Goal: Transaction & Acquisition: Purchase product/service

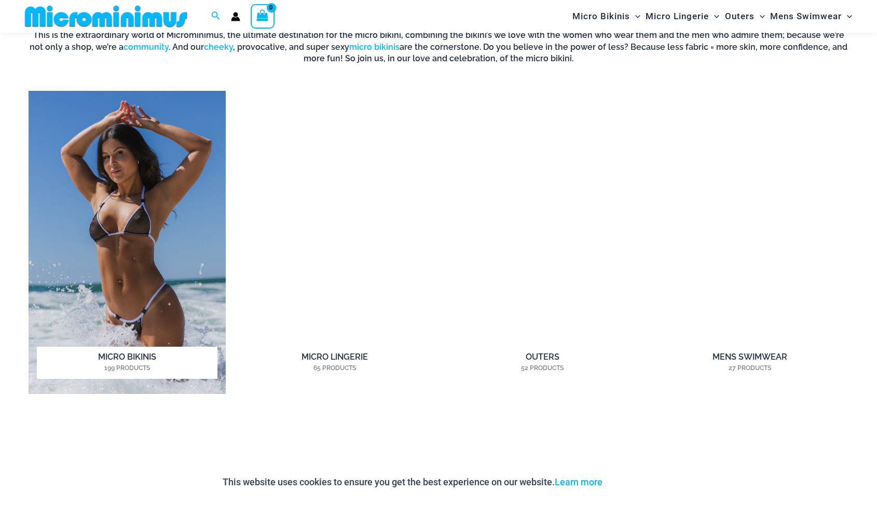
scroll to position [1109, 0]
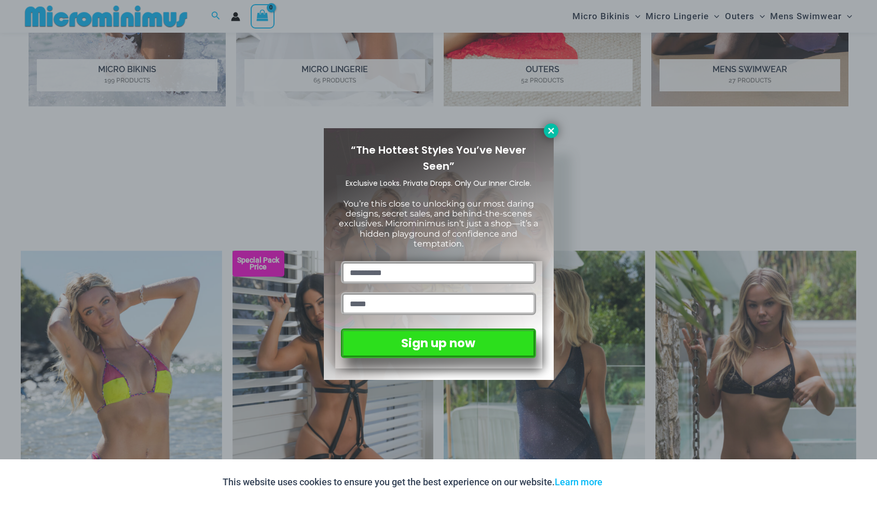
click at [550, 131] on icon at bounding box center [551, 131] width 6 height 6
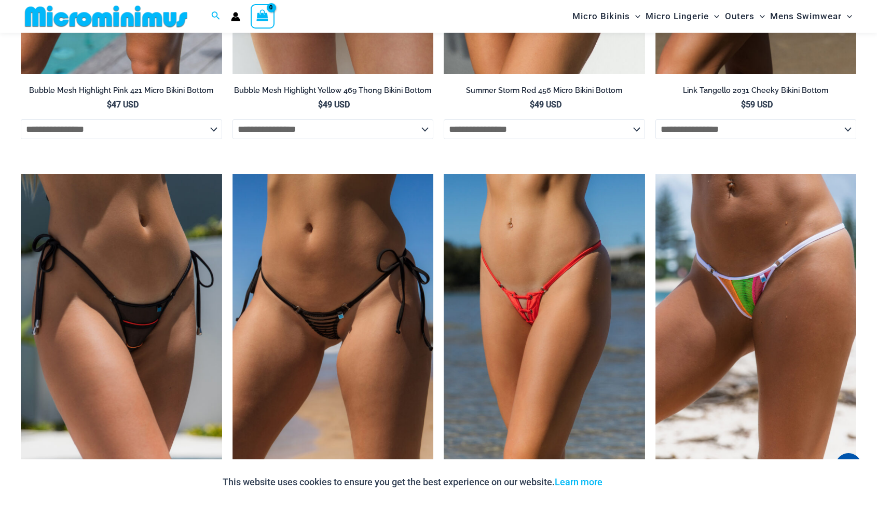
scroll to position [3380, 0]
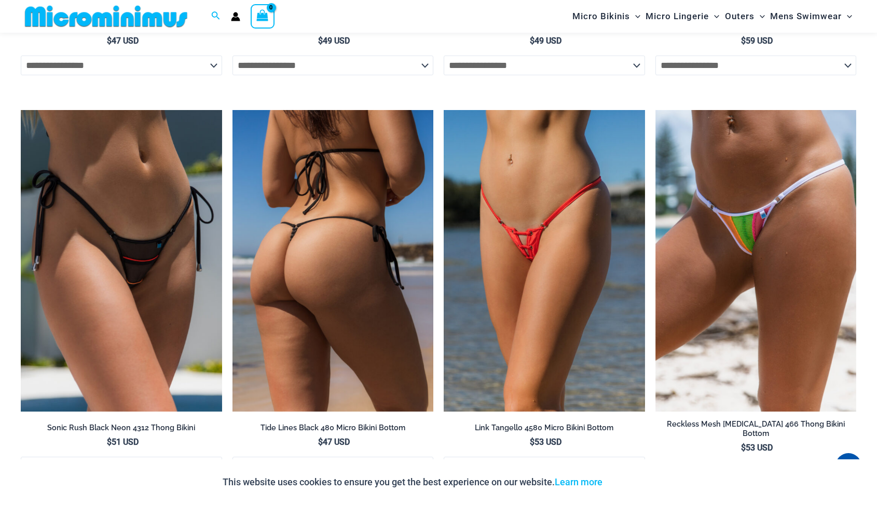
click at [338, 252] on img at bounding box center [333, 261] width 201 height 302
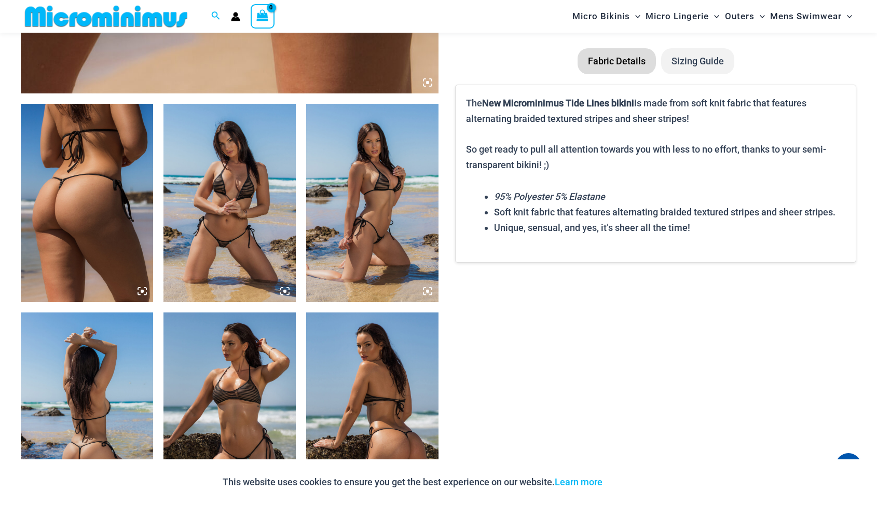
scroll to position [831, 0]
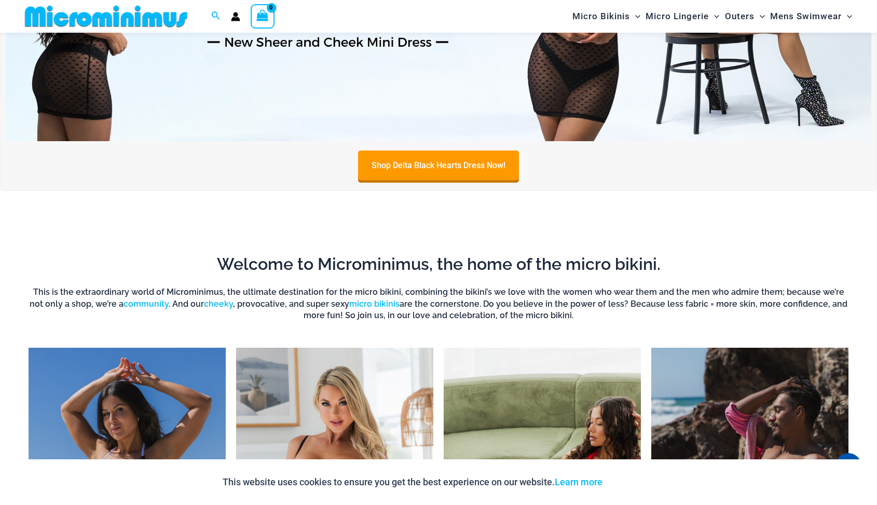
scroll to position [815, 0]
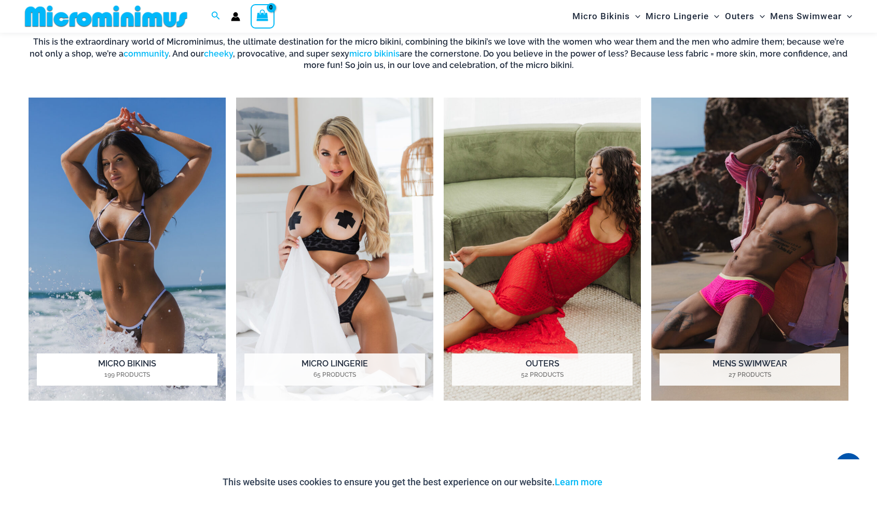
click at [181, 252] on img "Visit product category Micro Bikinis" at bounding box center [127, 249] width 197 height 303
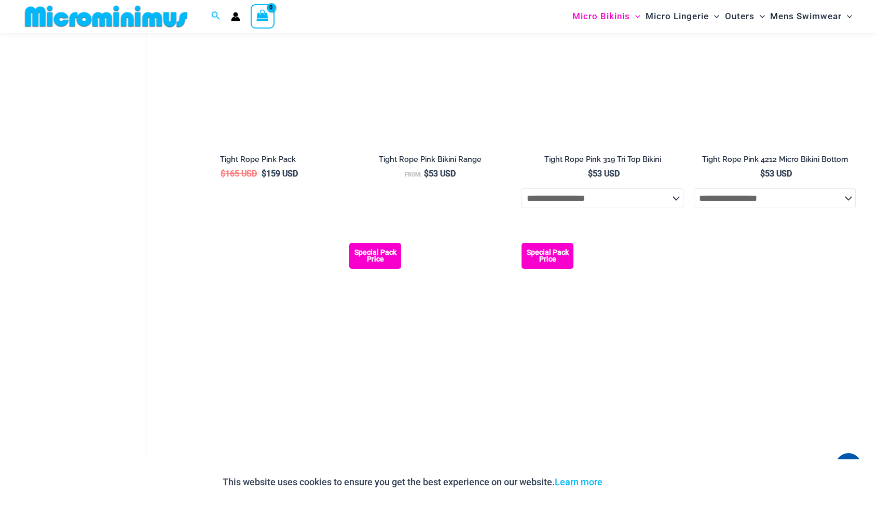
scroll to position [1259, 0]
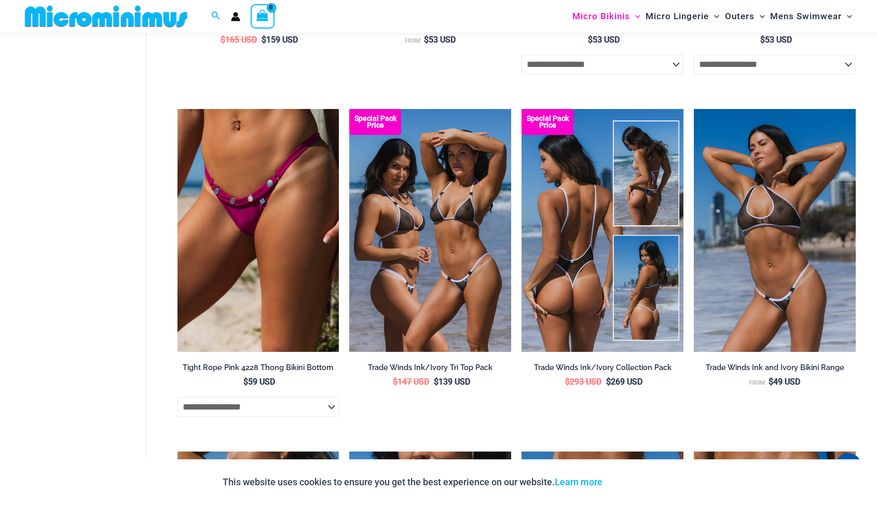
click at [537, 239] on img at bounding box center [603, 230] width 162 height 243
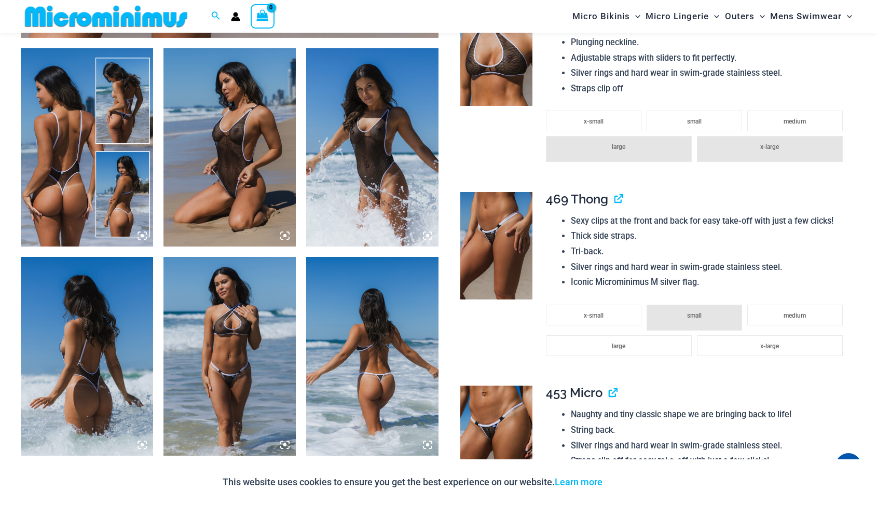
scroll to position [695, 0]
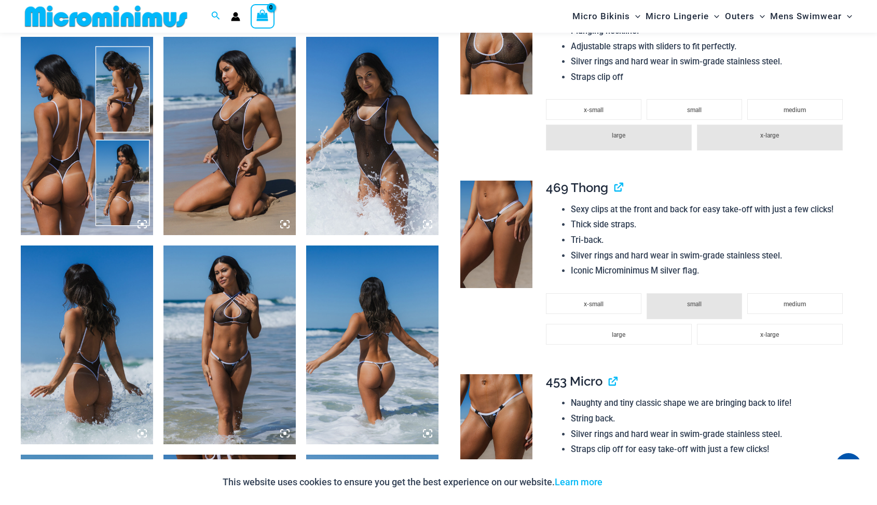
click at [255, 180] on img at bounding box center [230, 136] width 132 height 198
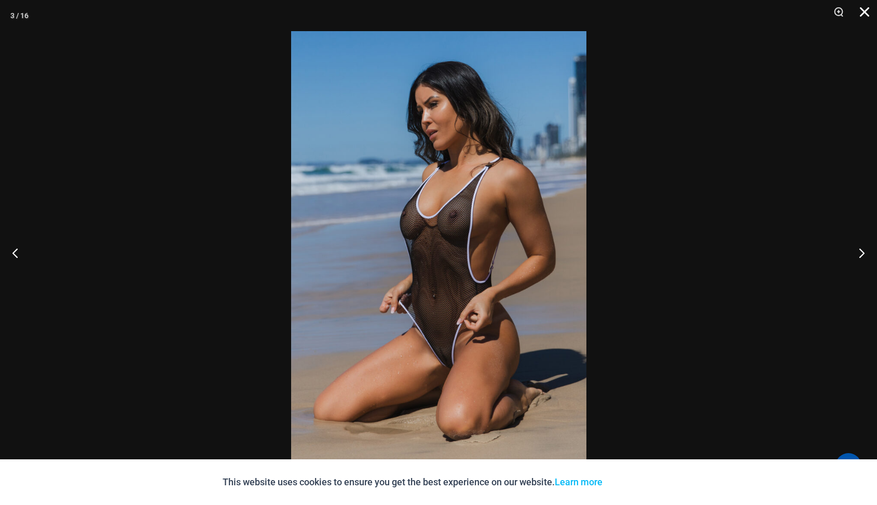
click at [868, 8] on button "Close" at bounding box center [861, 15] width 26 height 31
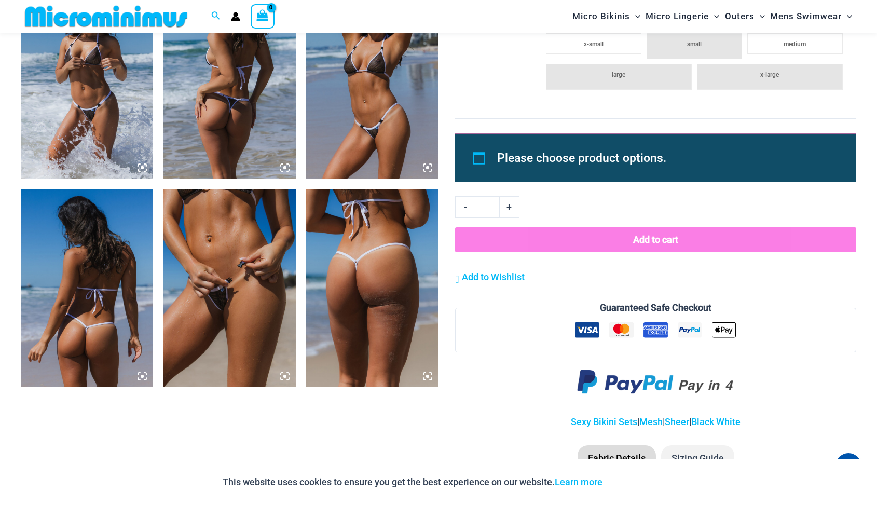
scroll to position [1380, 0]
